Goal: Obtain resource: Download file/media

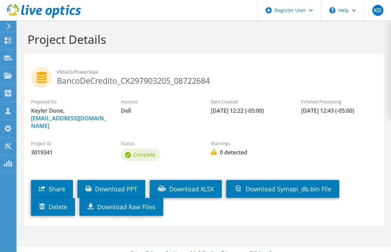
click at [42, 149] on span "3019341" at bounding box center [69, 153] width 76 height 8
copy span "3019341"
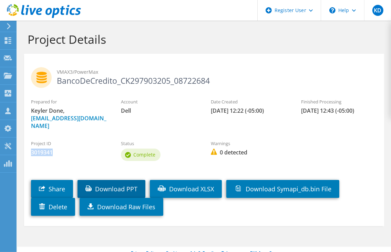
click at [121, 180] on link "Download PPT" at bounding box center [112, 189] width 68 height 18
click at [58, 150] on div "Project ID 3019341" at bounding box center [69, 148] width 90 height 23
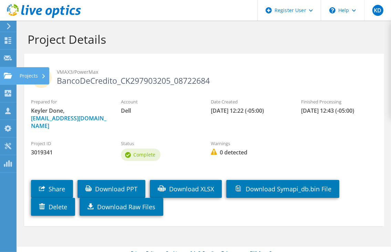
click at [8, 75] on use at bounding box center [8, 75] width 8 height 6
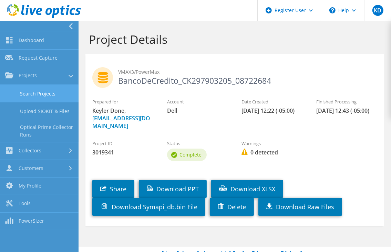
click at [34, 91] on link "Search Projects" at bounding box center [39, 94] width 79 height 18
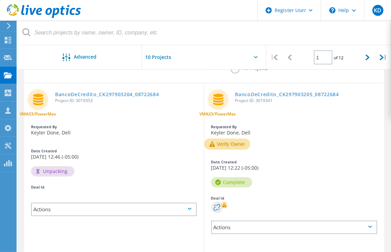
scroll to position [63, 0]
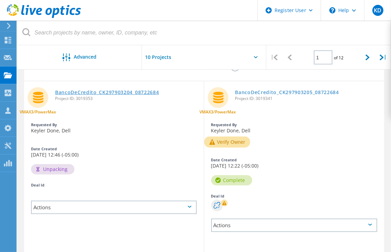
click at [88, 92] on link "BancoDeCredito_CK297903204_08722684" at bounding box center [107, 92] width 104 height 5
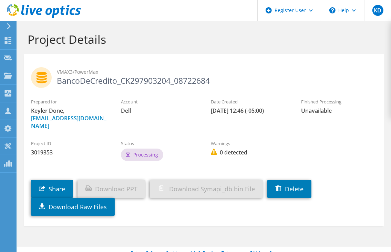
click at [38, 149] on span "3019353" at bounding box center [69, 153] width 76 height 8
copy span "3019353"
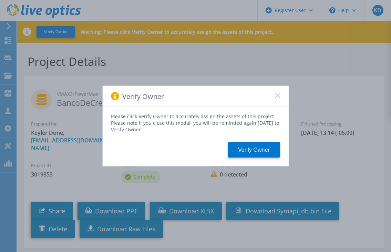
scroll to position [22, 0]
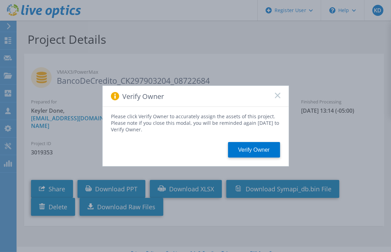
click at [277, 95] on rect at bounding box center [278, 95] width 6 height 6
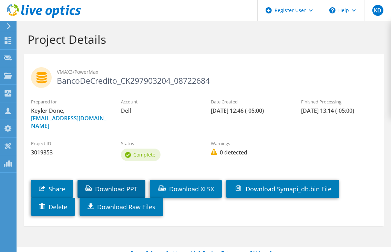
click at [131, 180] on link "Download PPT" at bounding box center [112, 189] width 68 height 18
